Goal: Task Accomplishment & Management: Use online tool/utility

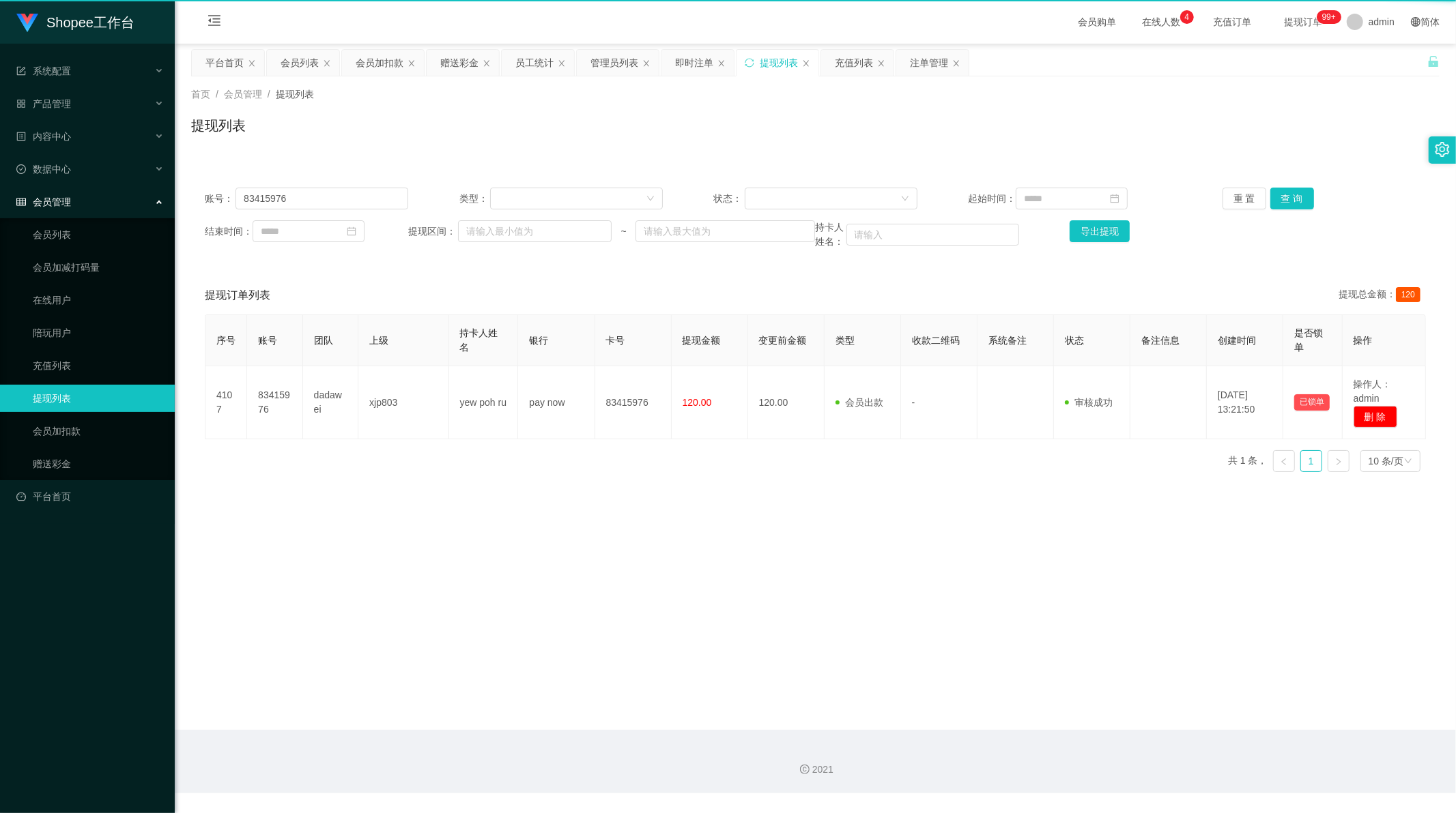
scroll to position [2, 0]
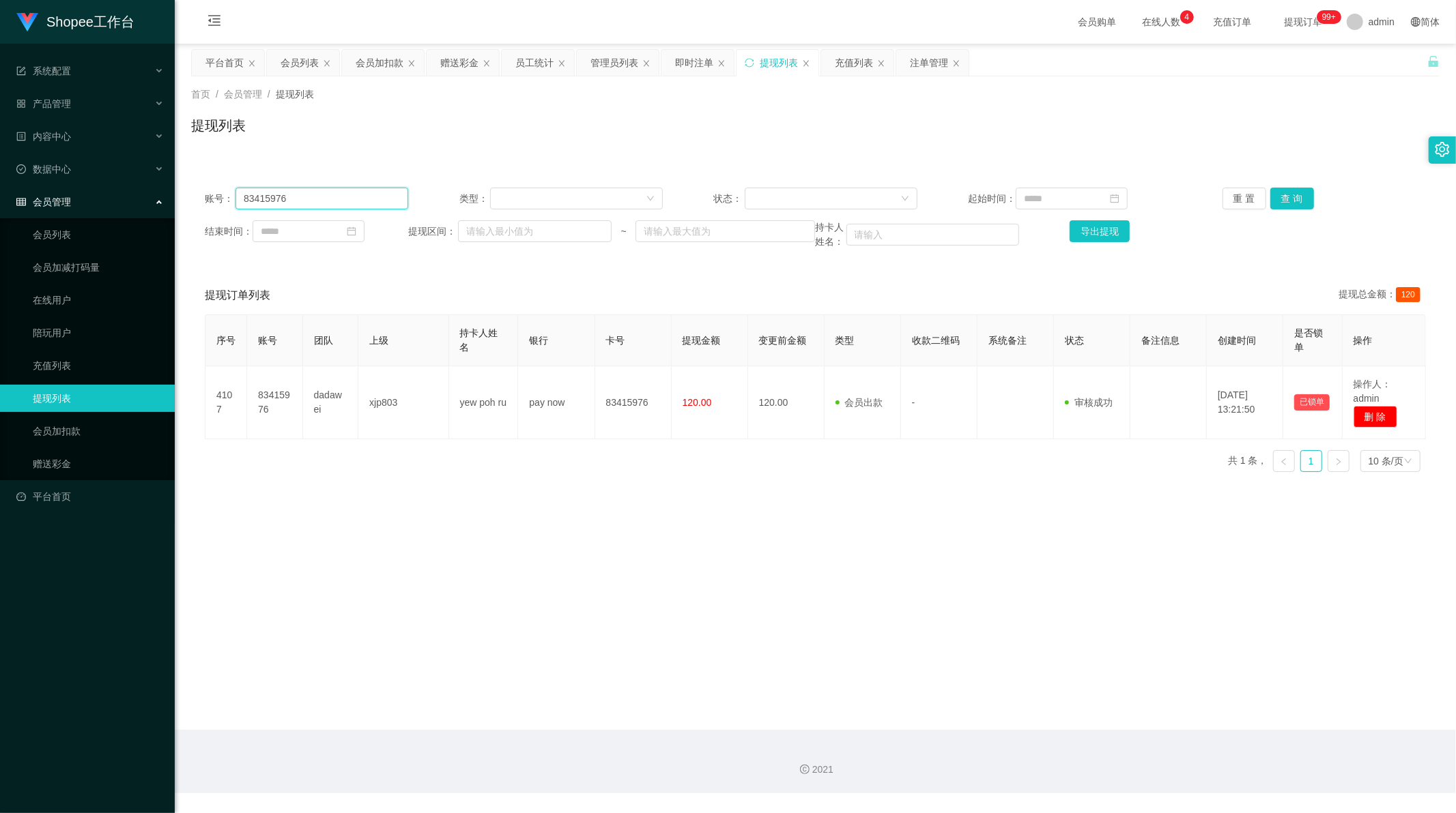
click at [323, 192] on input "83415976" at bounding box center [322, 198] width 173 height 22
paste input "Jerryhao"
type input "Jerryhao"
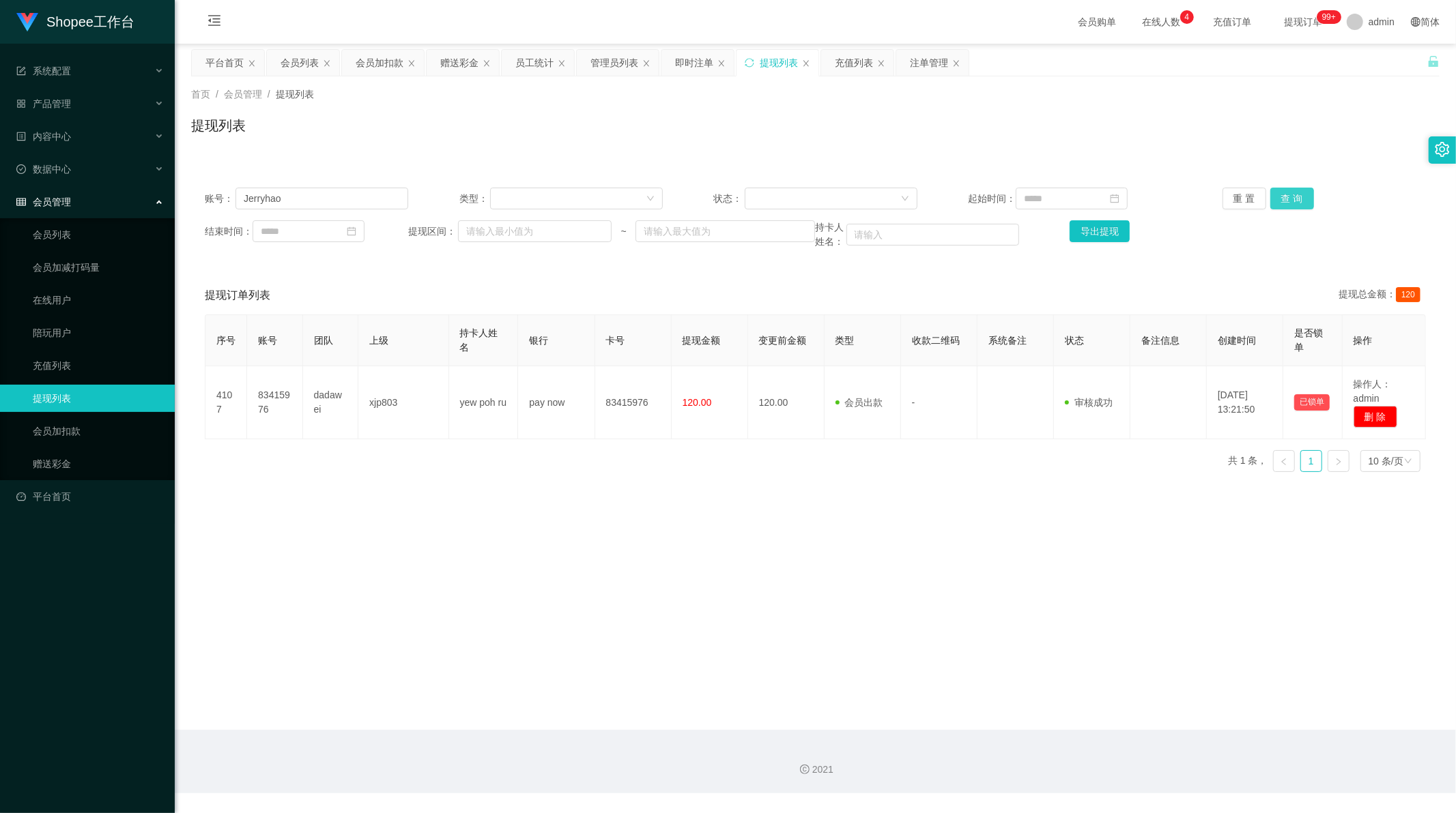
click at [1279, 192] on button "查 询" at bounding box center [1292, 198] width 44 height 22
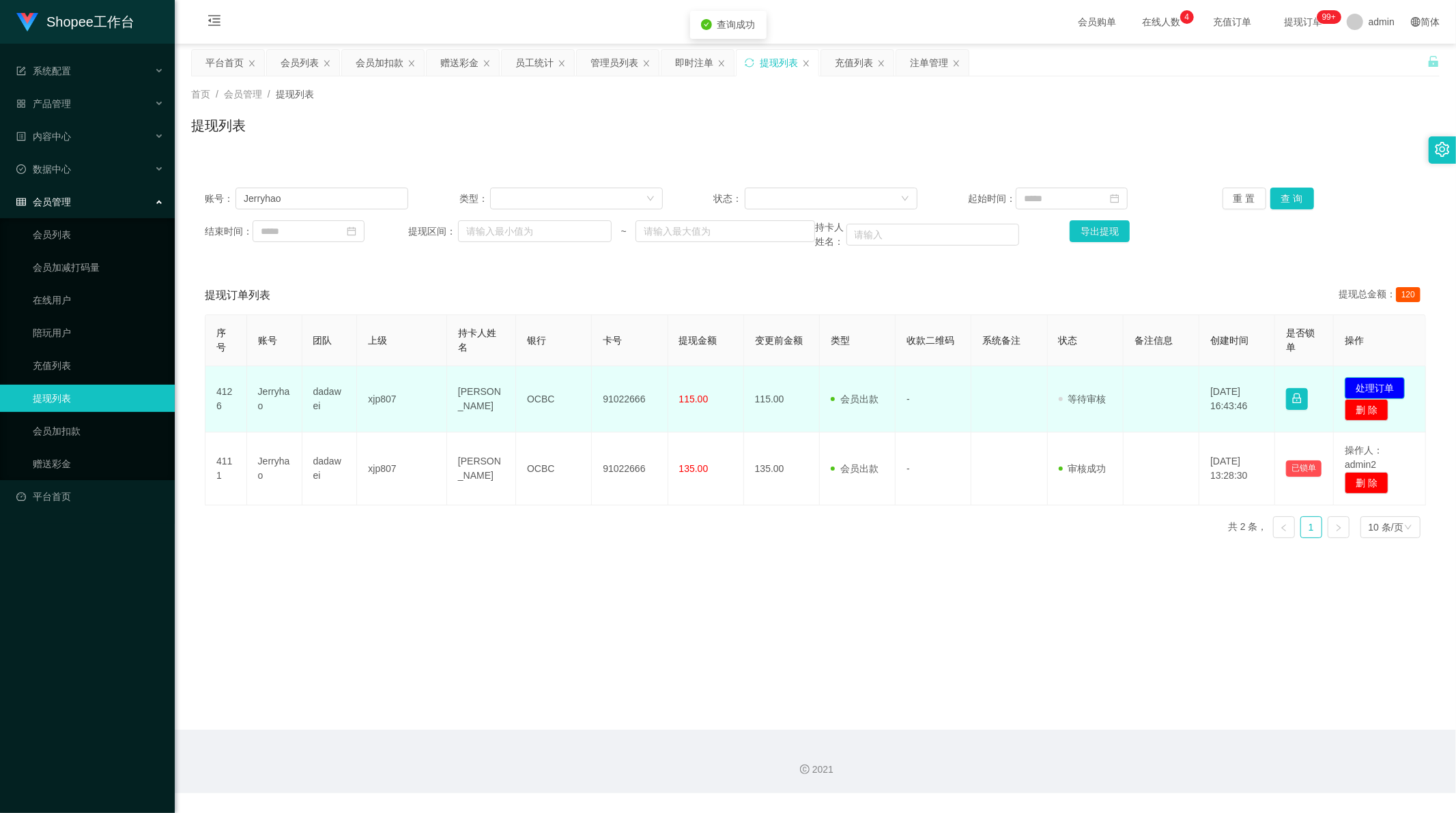
click at [1379, 388] on button "处理订单" at bounding box center [1375, 388] width 60 height 22
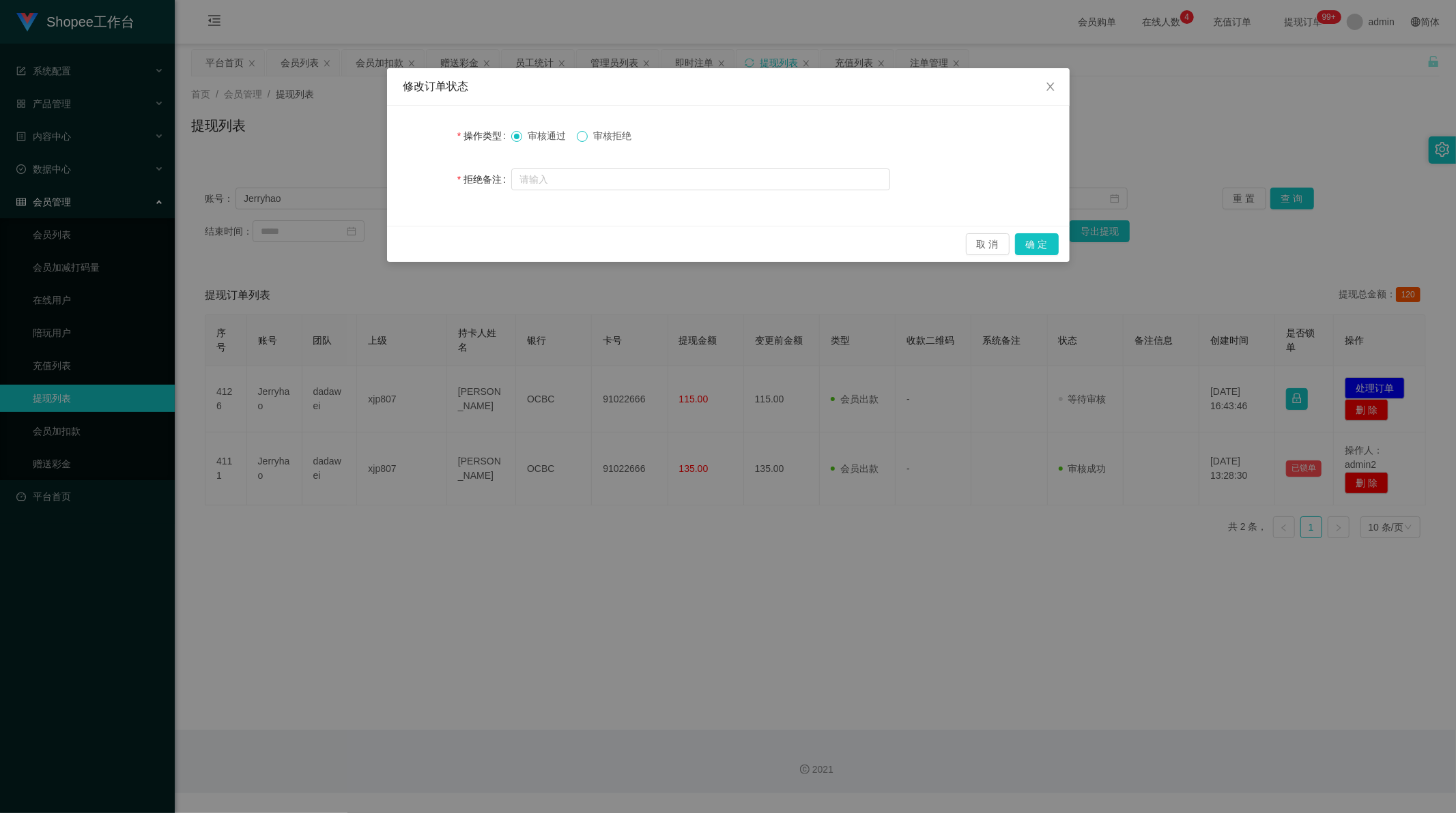
click at [587, 138] on span at bounding box center [581, 136] width 11 height 11
click at [1037, 242] on button "确 定" at bounding box center [1036, 244] width 44 height 22
